Goal: Information Seeking & Learning: Learn about a topic

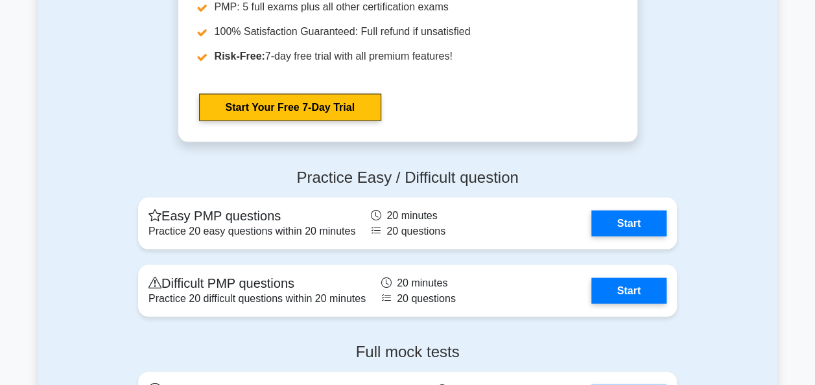
scroll to position [1264, 0]
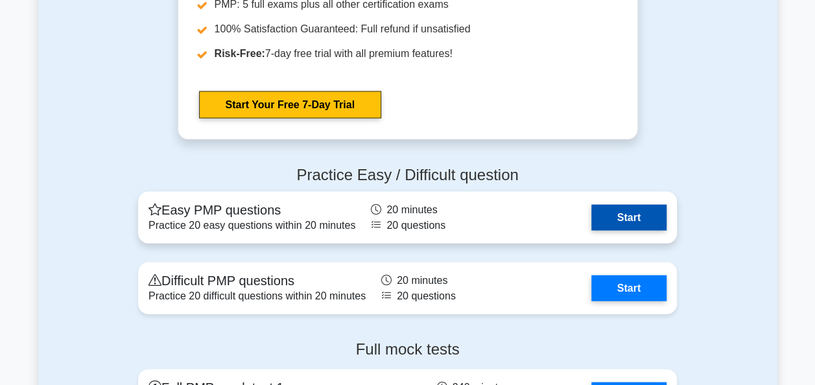
click at [653, 213] on link "Start" at bounding box center [629, 218] width 75 height 26
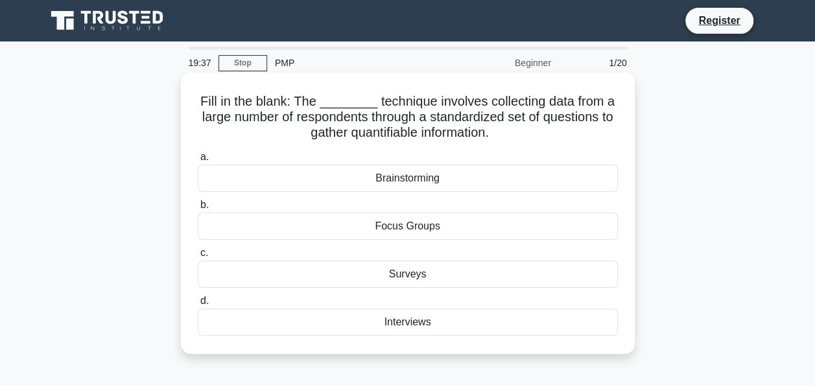
click at [409, 324] on div "Interviews" at bounding box center [408, 322] width 420 height 27
click at [198, 306] on input "d. Interviews" at bounding box center [198, 301] width 0 height 8
